Goal: Find specific page/section: Find specific page/section

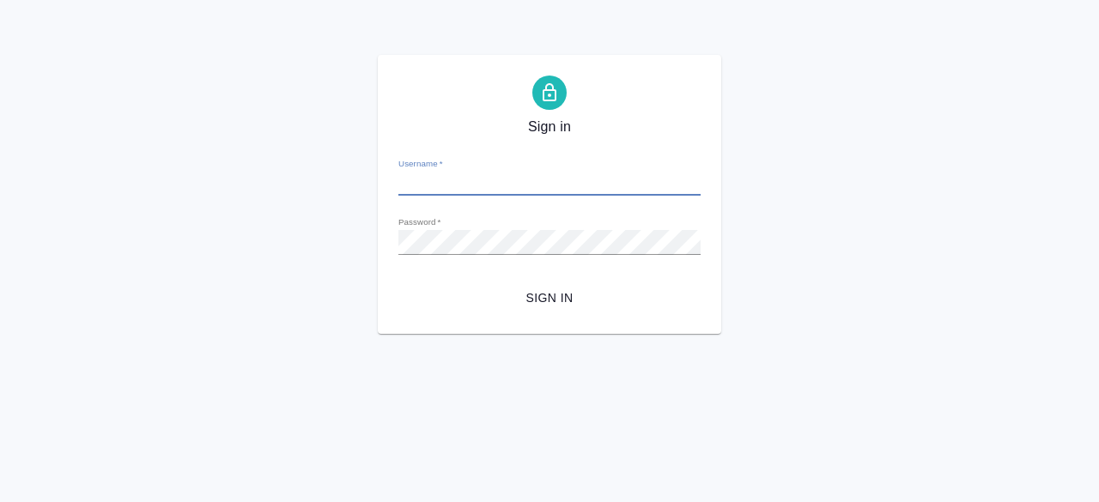
type input "r.komarov@awatera.com"
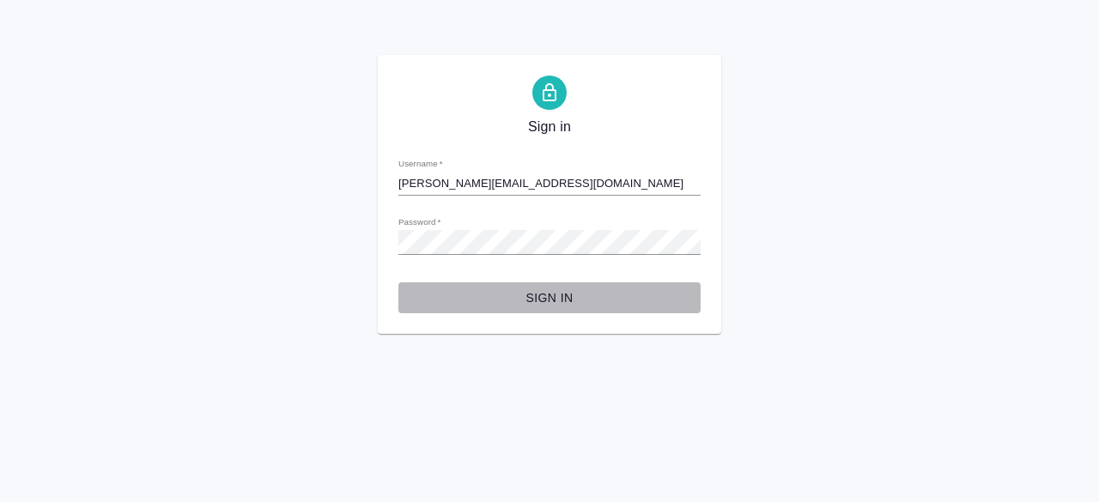
click at [548, 301] on span "Sign in" at bounding box center [549, 298] width 275 height 21
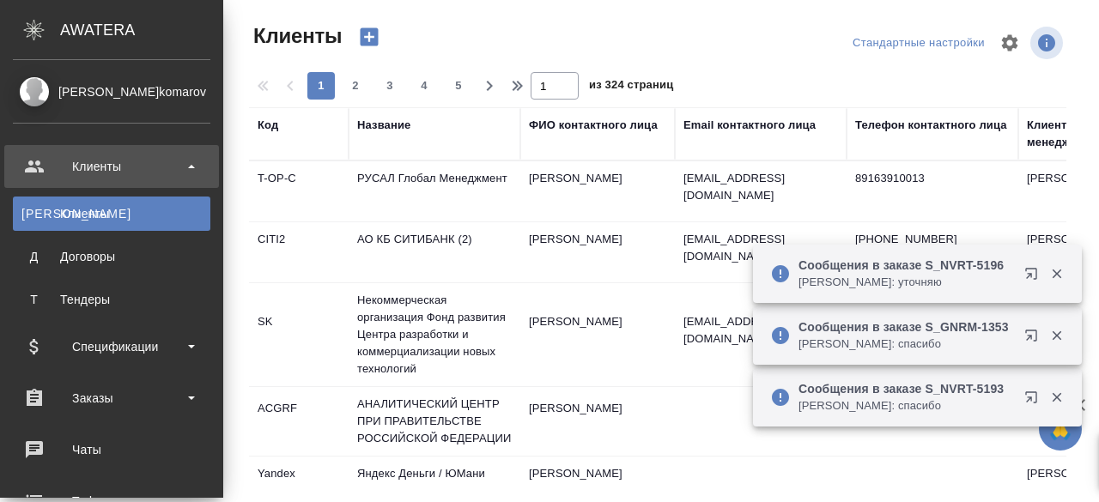
select select "RU"
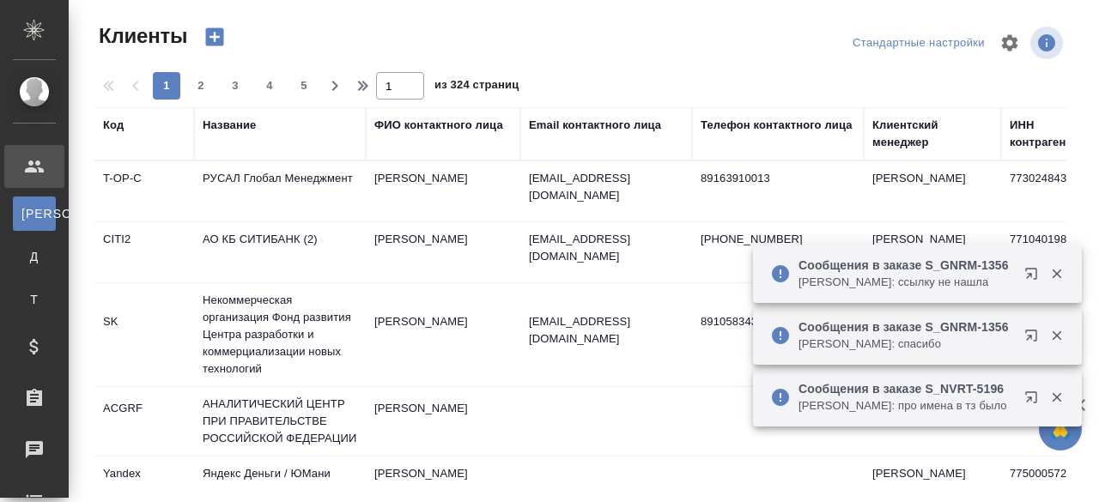
click at [221, 126] on div "Название" at bounding box center [229, 125] width 53 height 17
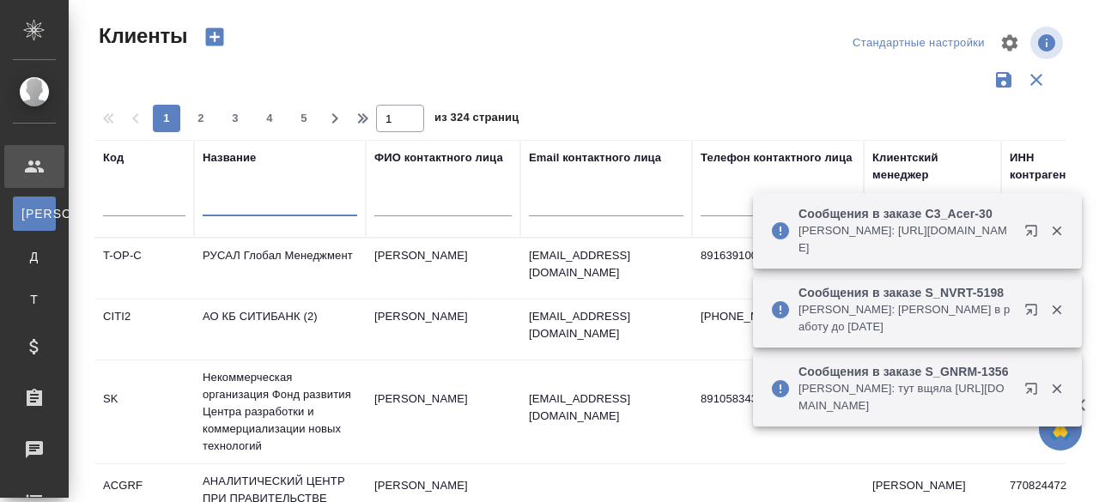
click at [254, 197] on input "text" at bounding box center [280, 205] width 155 height 21
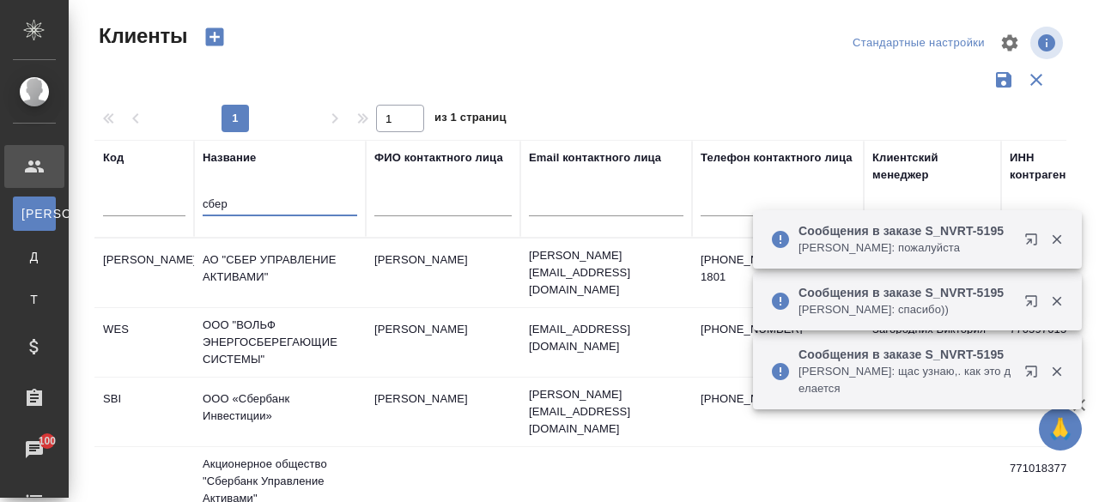
type input "сбер"
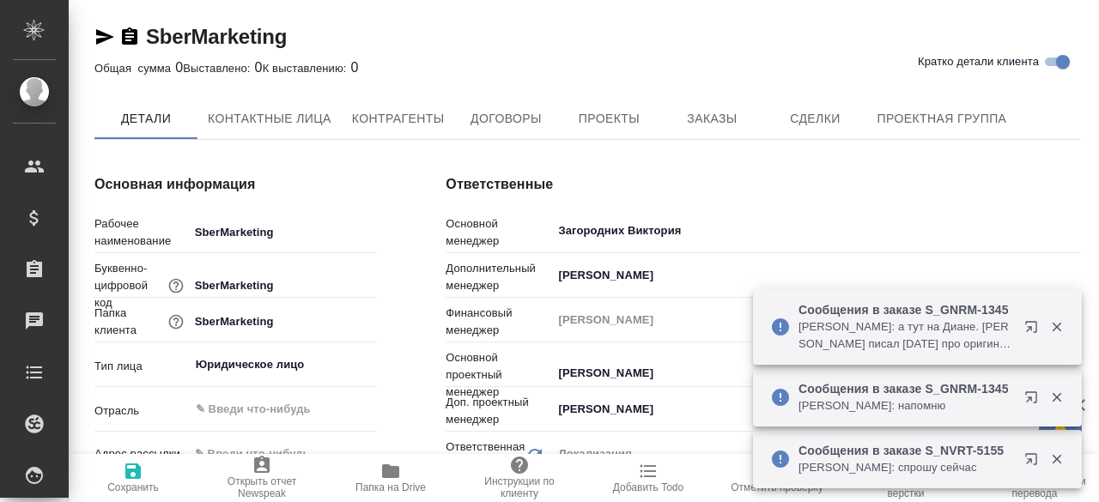
type textarea "x"
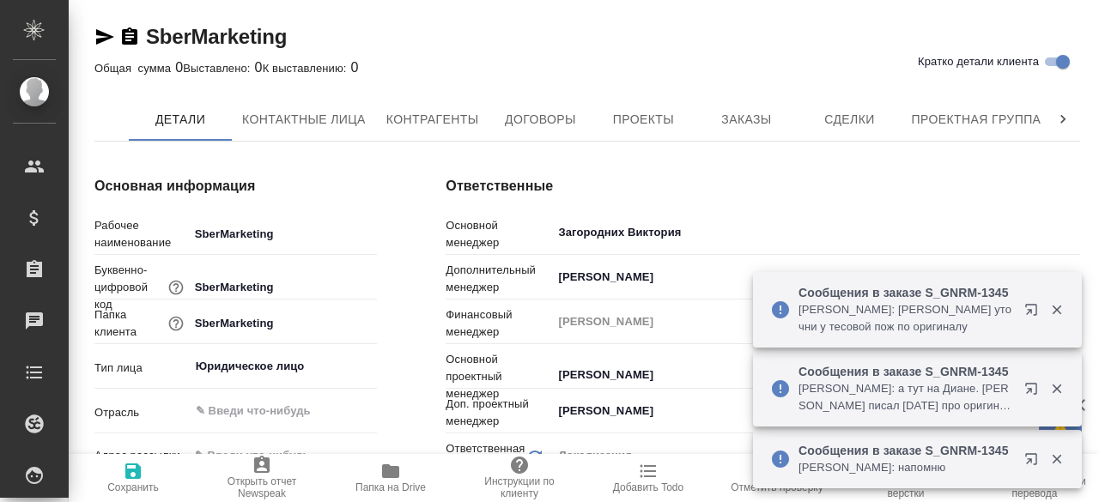
type textarea "x"
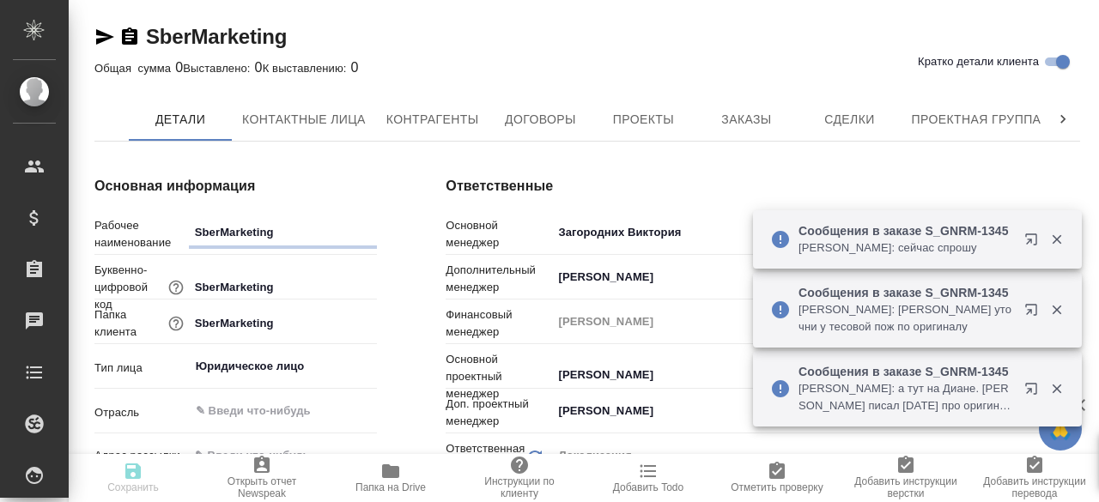
type textarea "x"
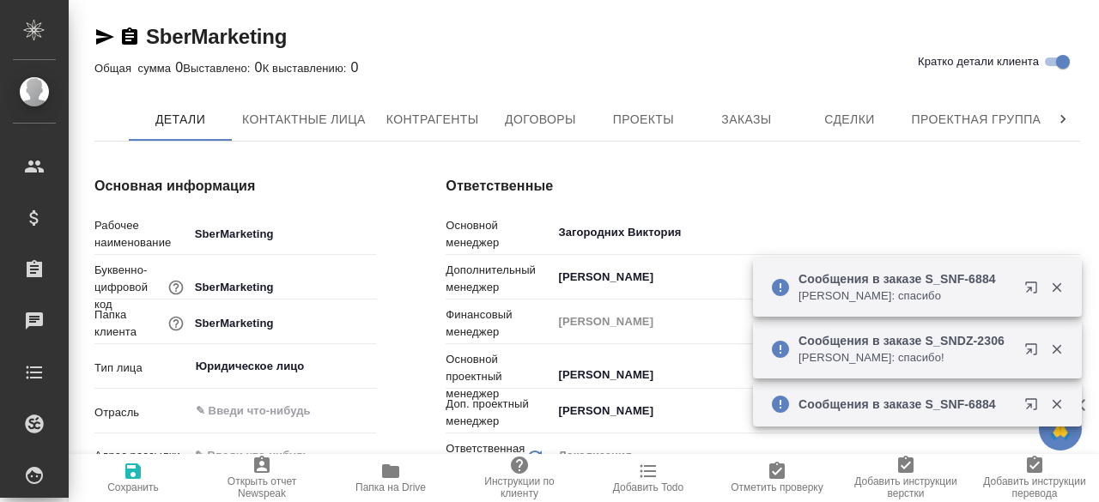
type textarea "x"
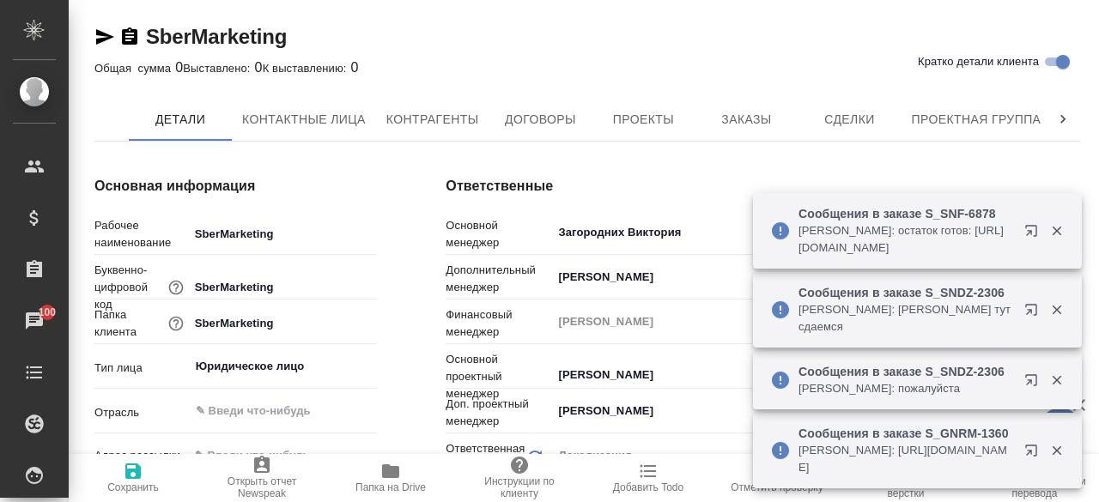
click at [518, 43] on div "SberMarketing Кратко детали клиента" at bounding box center [587, 36] width 986 height 27
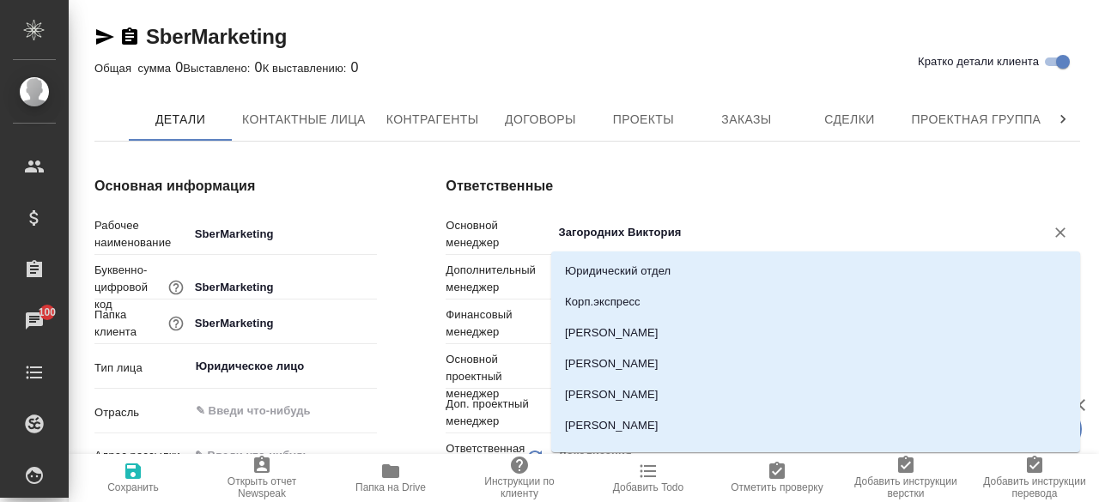
click at [652, 235] on input "Загородних Виктория" at bounding box center [786, 232] width 461 height 21
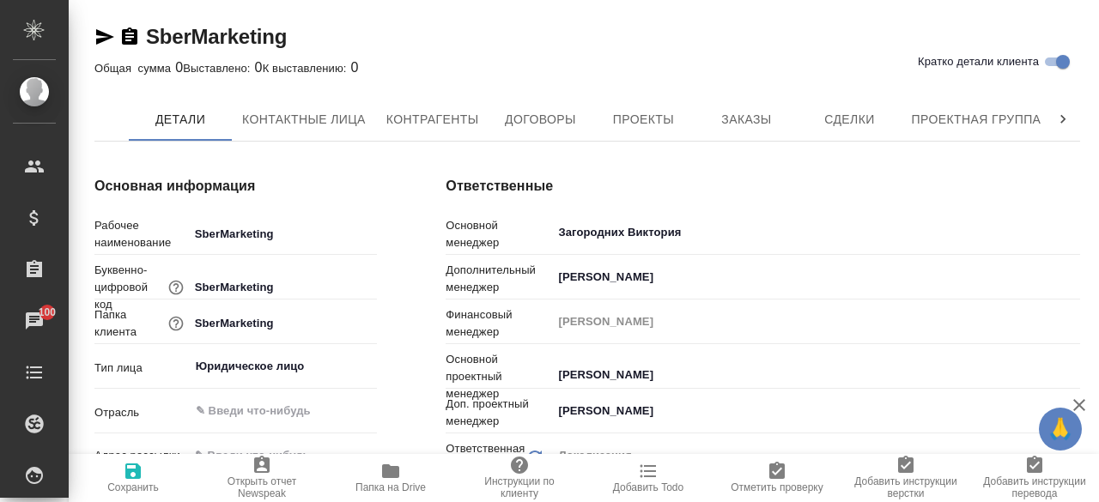
click at [642, 179] on h4 "Ответственные" at bounding box center [763, 186] width 635 height 21
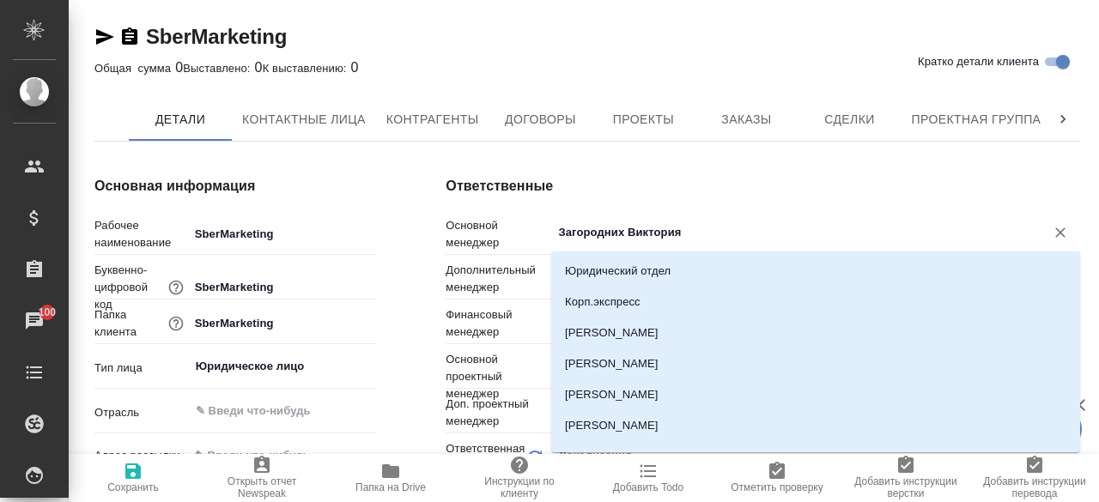
click at [786, 225] on input "Загородних Виктория" at bounding box center [786, 232] width 461 height 21
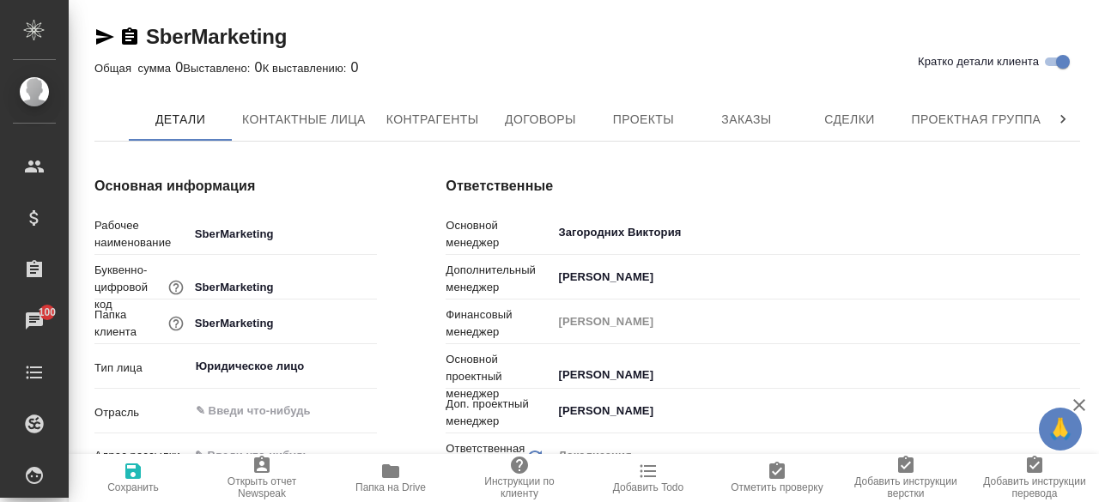
click at [638, 175] on div "Ответственные Основной менеджер Загородних Виктория ​ Дополнительный менеджер Б…" at bounding box center [762, 495] width 703 height 706
